Goal: Complete application form: Complete application form

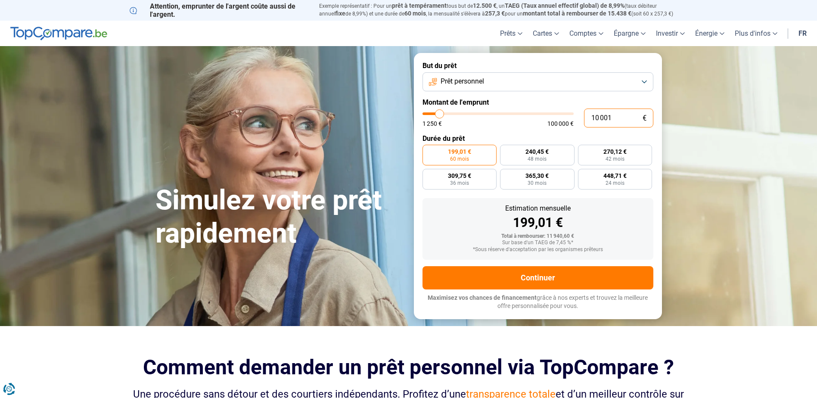
click at [614, 119] on input "10 001" at bounding box center [618, 118] width 69 height 19
type input "1 000"
type input "1250"
type input "100"
type input "1250"
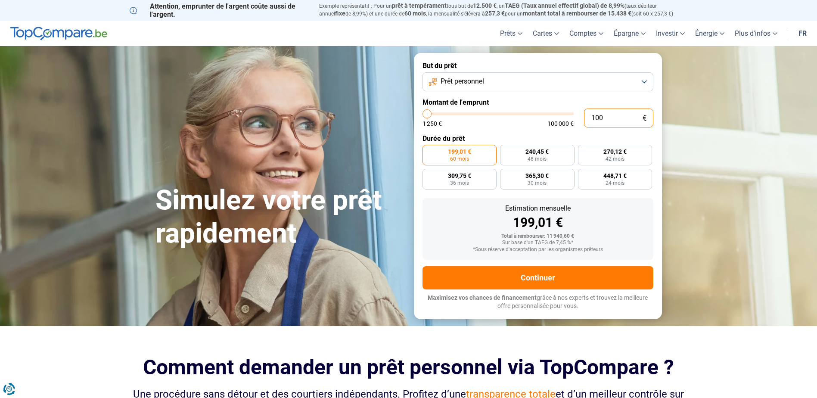
type input "10"
type input "1250"
type input "1"
type input "1250"
type input "0"
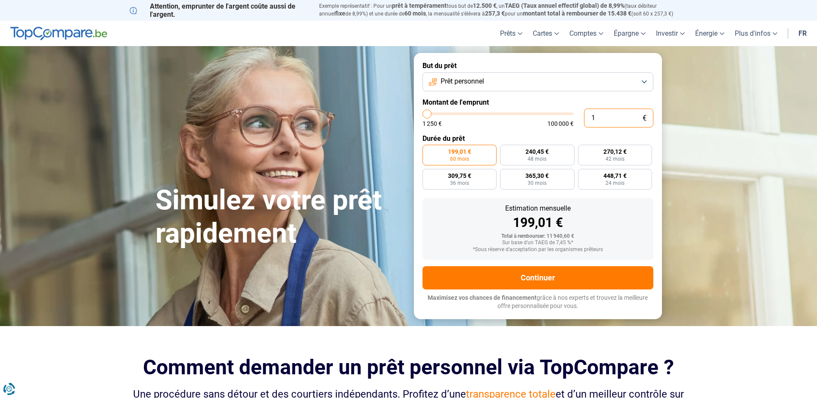
type input "1250"
type input "5"
type input "1250"
type input "50"
type input "1250"
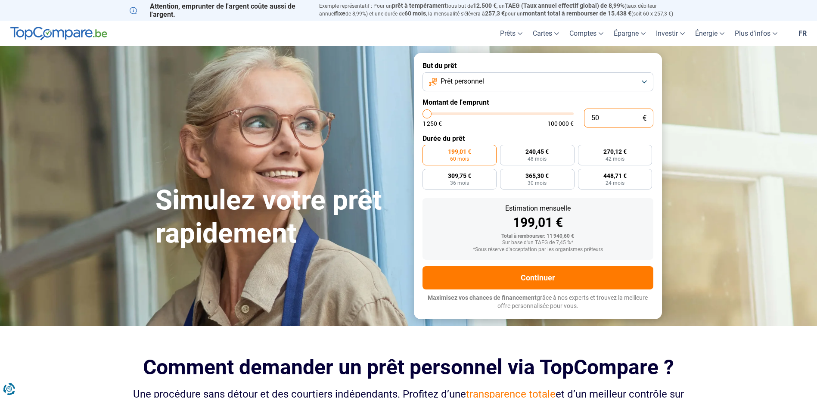
type input "500"
type input "1250"
type input "5 001"
type input "5000"
radio input "true"
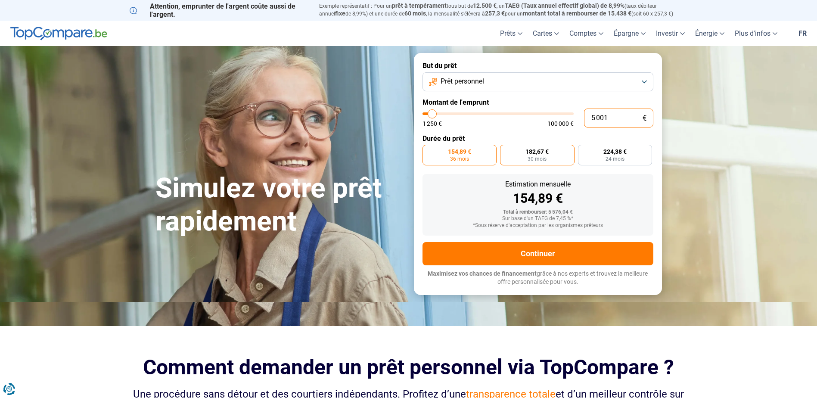
type input "5 001"
click at [549, 158] on label "182,67 € 30 mois" at bounding box center [537, 155] width 75 height 21
click at [506, 150] on input "182,67 € 30 mois" at bounding box center [503, 148] width 6 height 6
radio input "true"
click at [474, 159] on label "154,89 € 36 mois" at bounding box center [460, 155] width 75 height 21
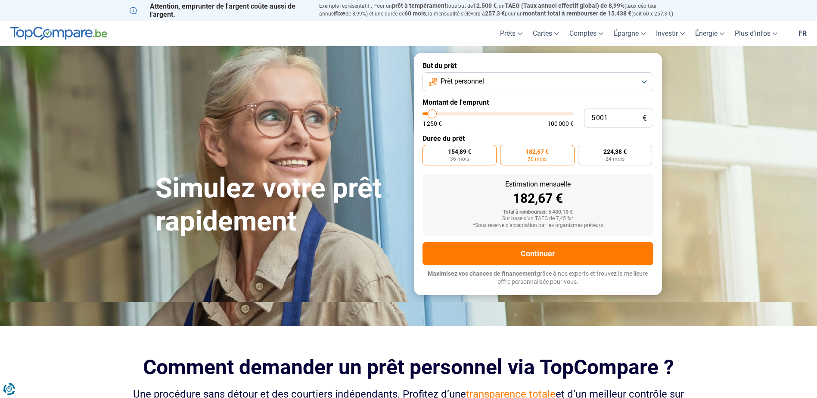
click at [428, 150] on input "154,89 € 36 mois" at bounding box center [426, 148] width 6 height 6
radio input "true"
click at [603, 156] on label "224,38 € 24 mois" at bounding box center [615, 155] width 75 height 21
click at [584, 150] on input "224,38 € 24 mois" at bounding box center [581, 148] width 6 height 6
radio input "true"
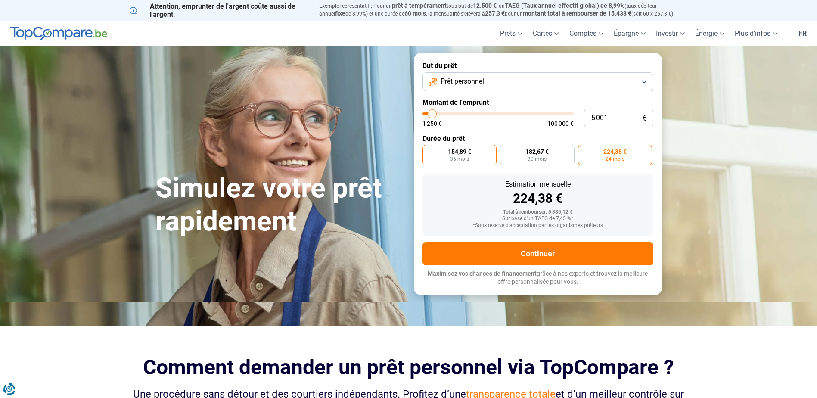
click at [438, 151] on label "154,89 € 36 mois" at bounding box center [460, 155] width 75 height 21
click at [428, 150] on input "154,89 € 36 mois" at bounding box center [426, 148] width 6 height 6
radio input "true"
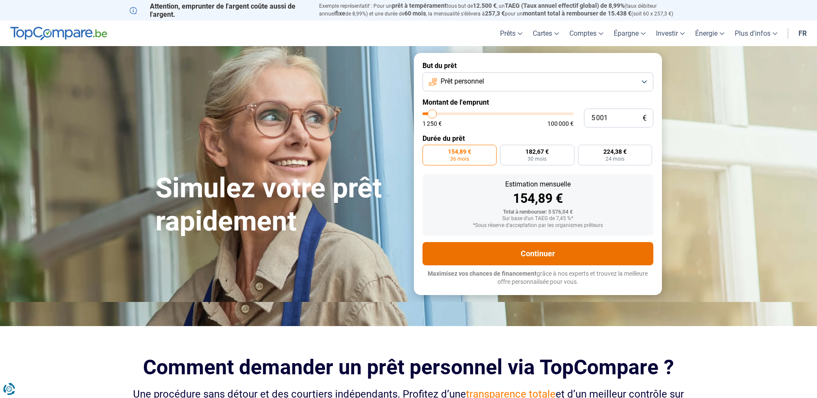
click at [488, 255] on button "Continuer" at bounding box center [538, 253] width 231 height 23
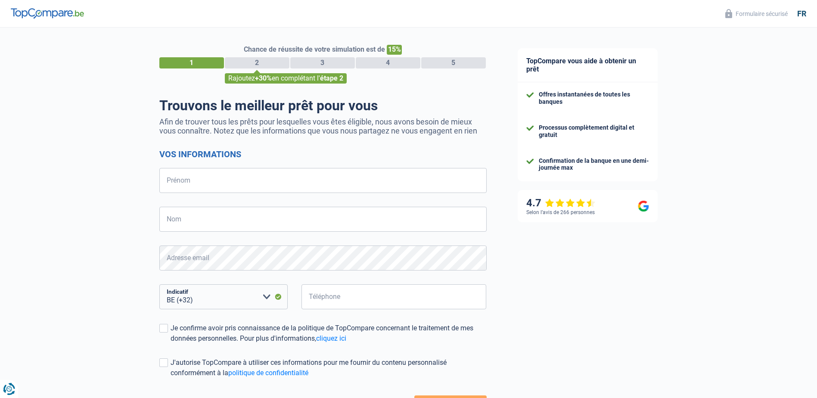
select select "32"
